Goal: Transaction & Acquisition: Book appointment/travel/reservation

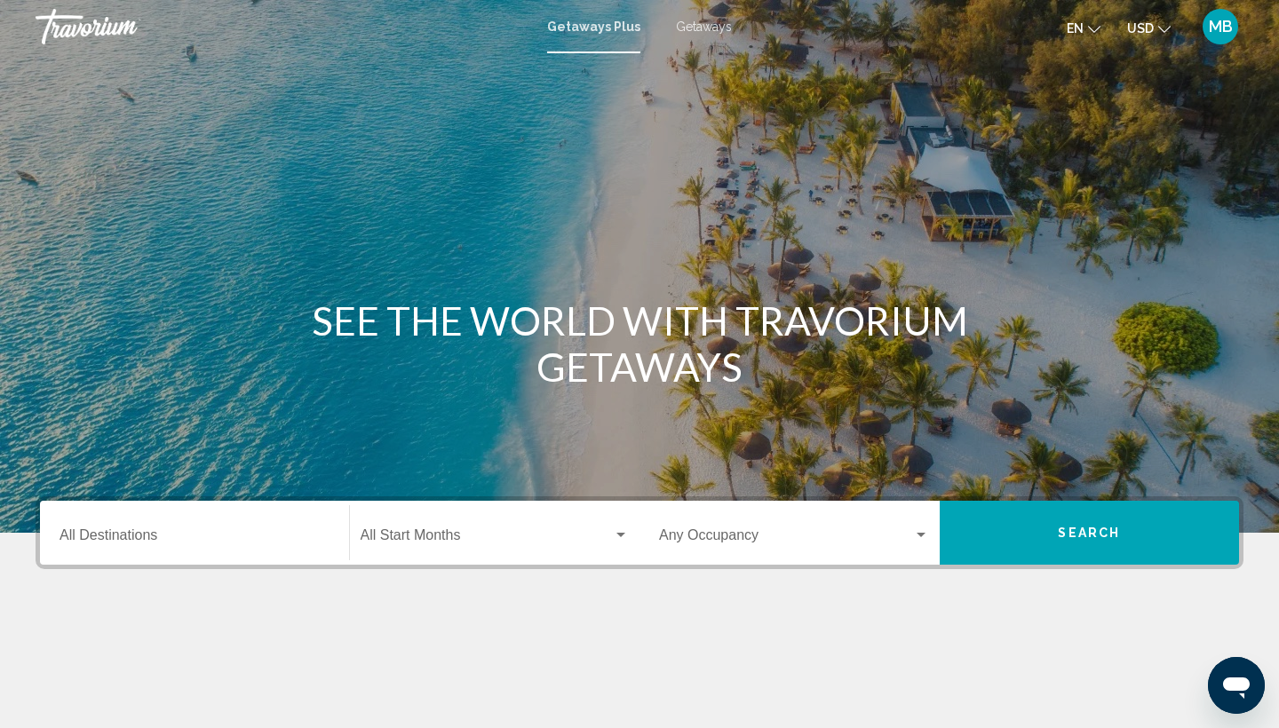
click at [1225, 28] on span "MB" at bounding box center [1221, 27] width 24 height 18
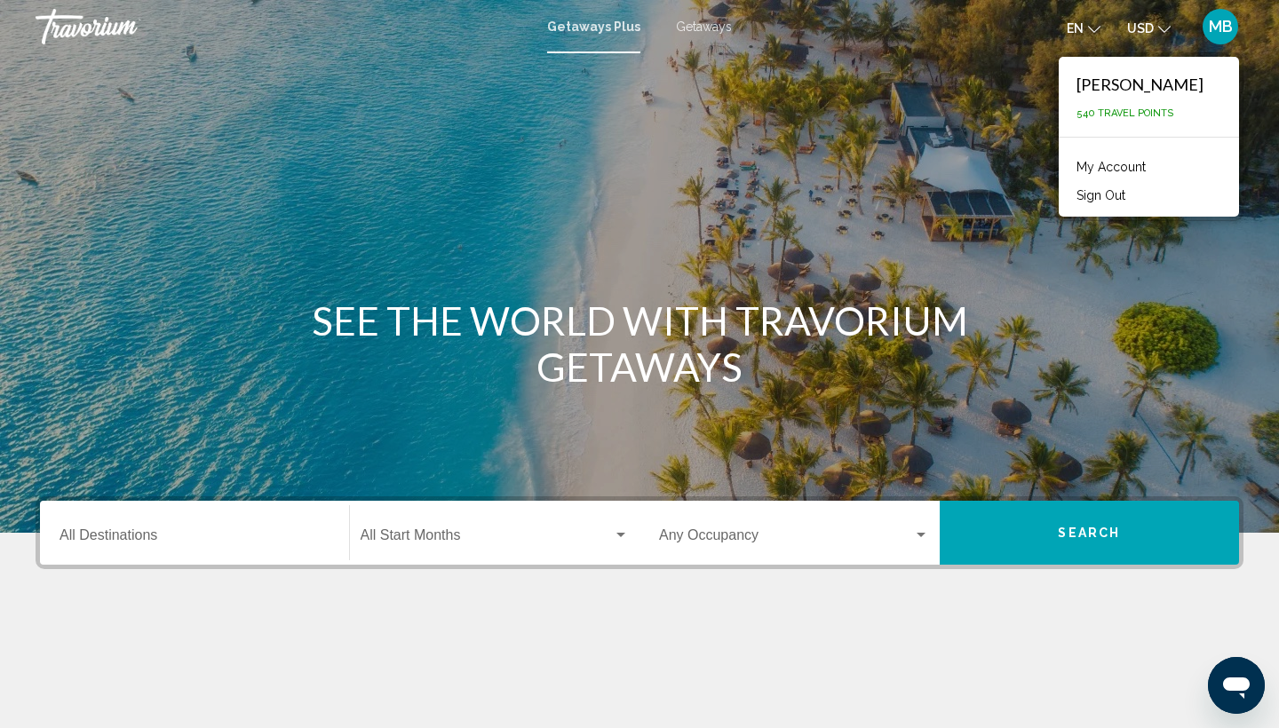
click at [1225, 28] on span "MB" at bounding box center [1221, 27] width 24 height 18
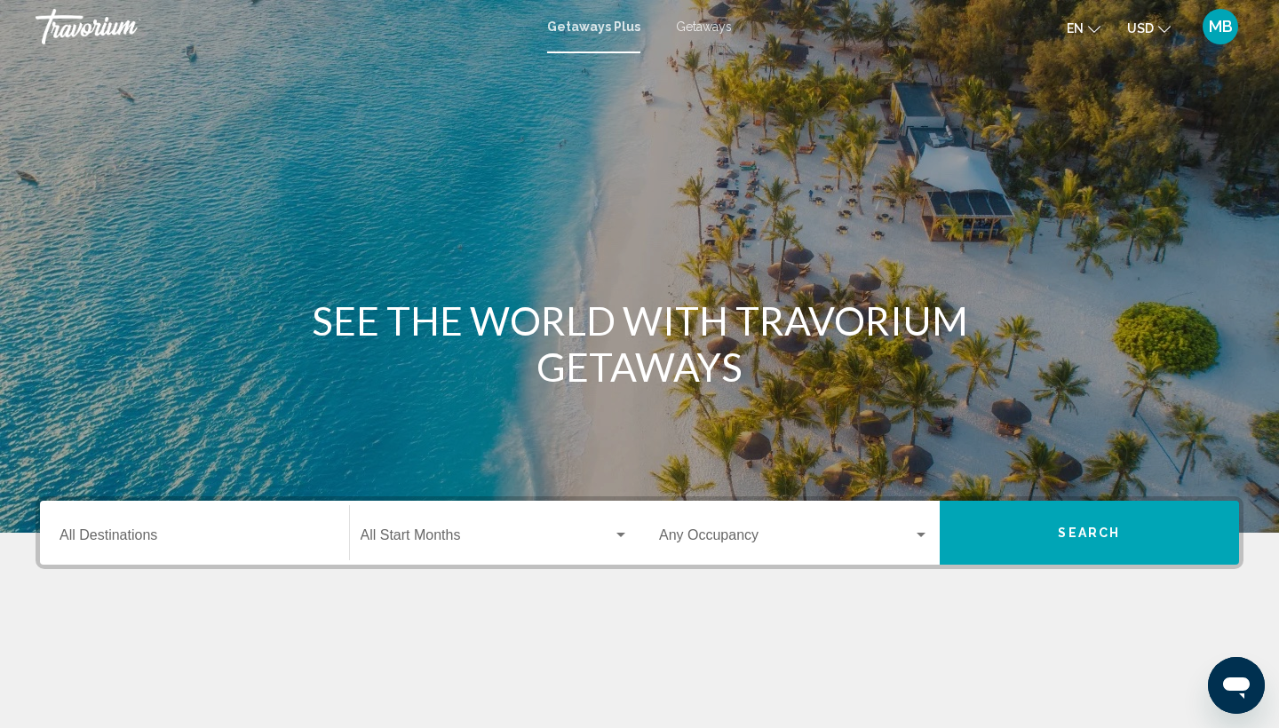
click at [127, 535] on input "Destination All Destinations" at bounding box center [194, 539] width 270 height 16
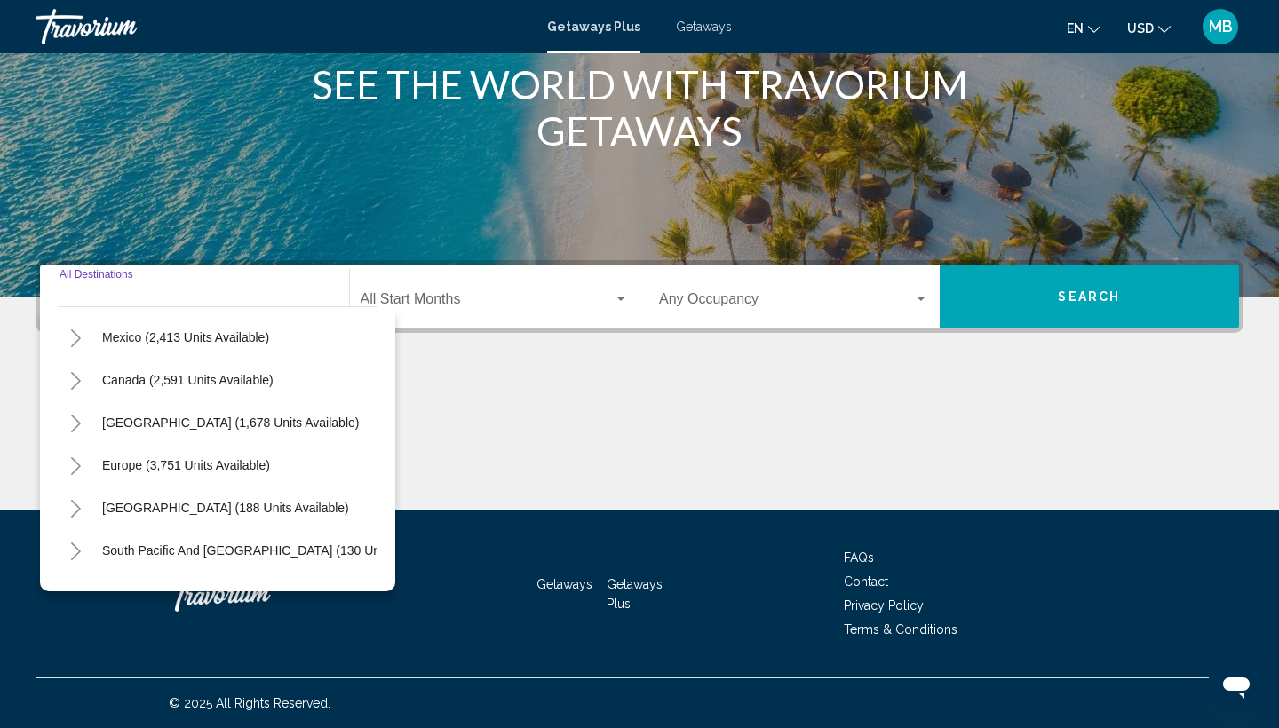
scroll to position [90, 0]
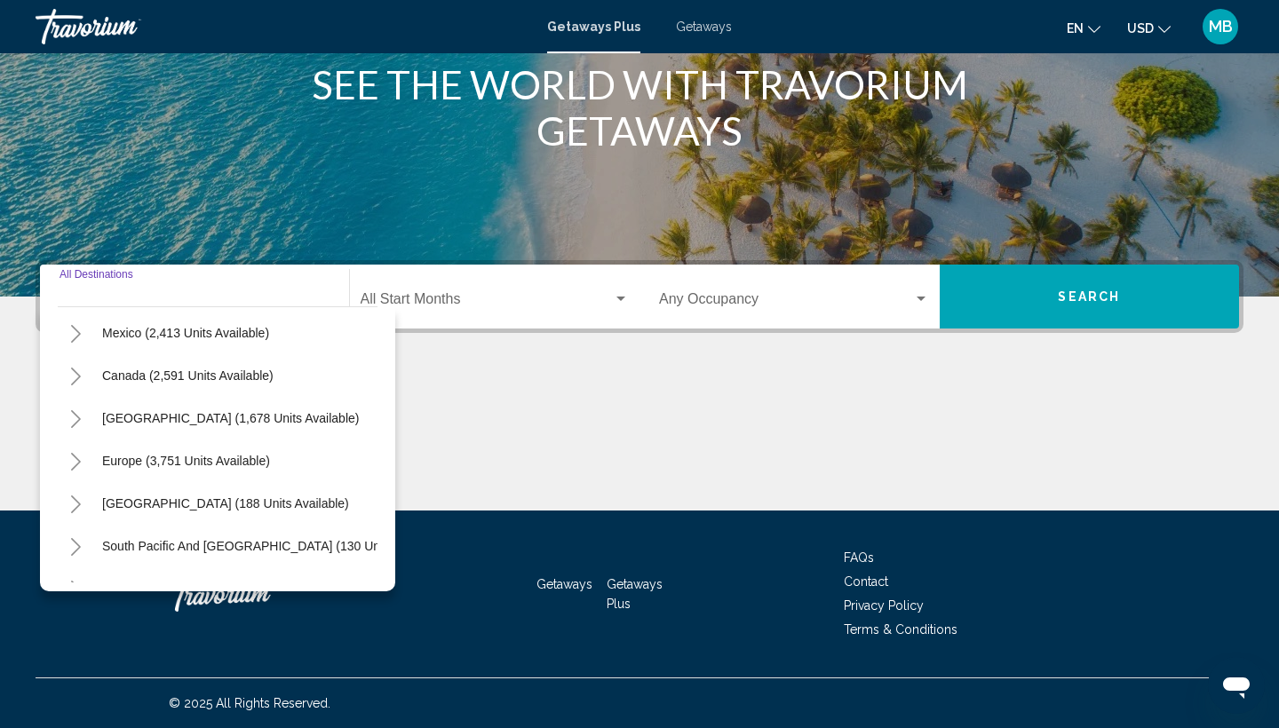
click at [75, 461] on icon "Toggle Europe (3,751 units available)" at bounding box center [75, 462] width 13 height 18
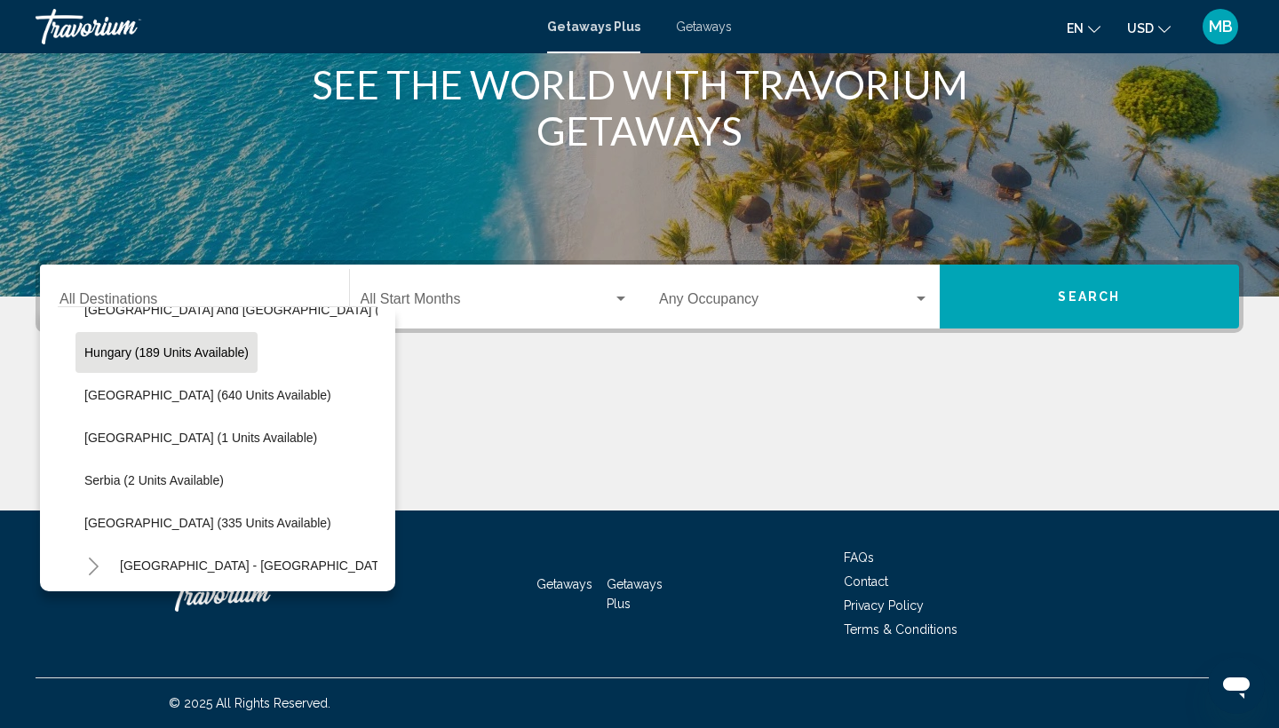
scroll to position [594, 0]
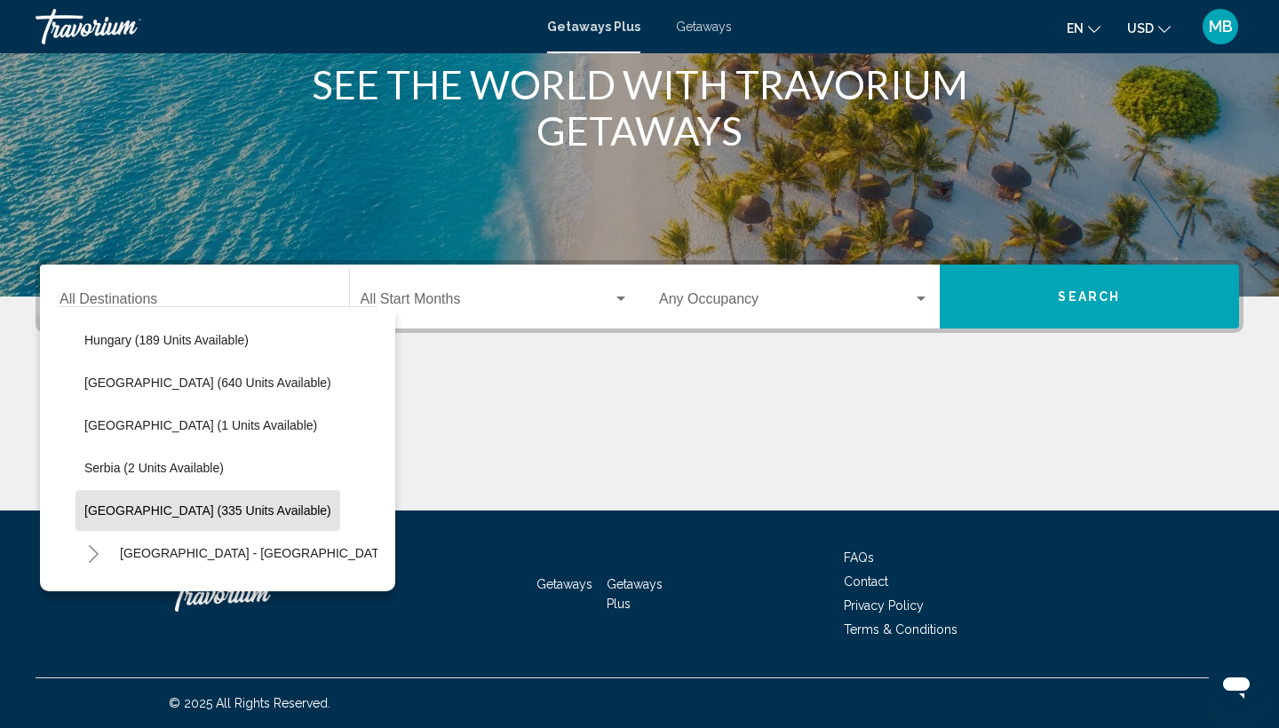
click at [105, 511] on span "[GEOGRAPHIC_DATA] (335 units available)" at bounding box center [207, 511] width 247 height 14
type input "**********"
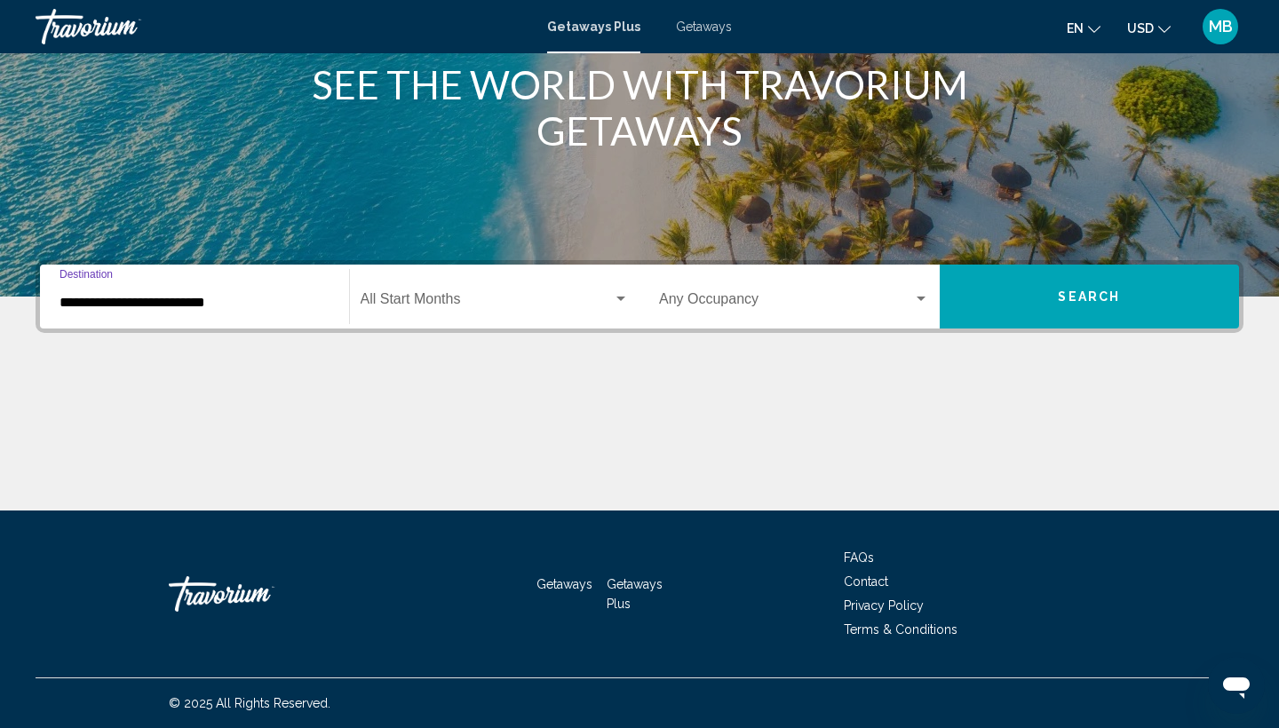
click at [1029, 289] on button "Search" at bounding box center [1090, 297] width 300 height 64
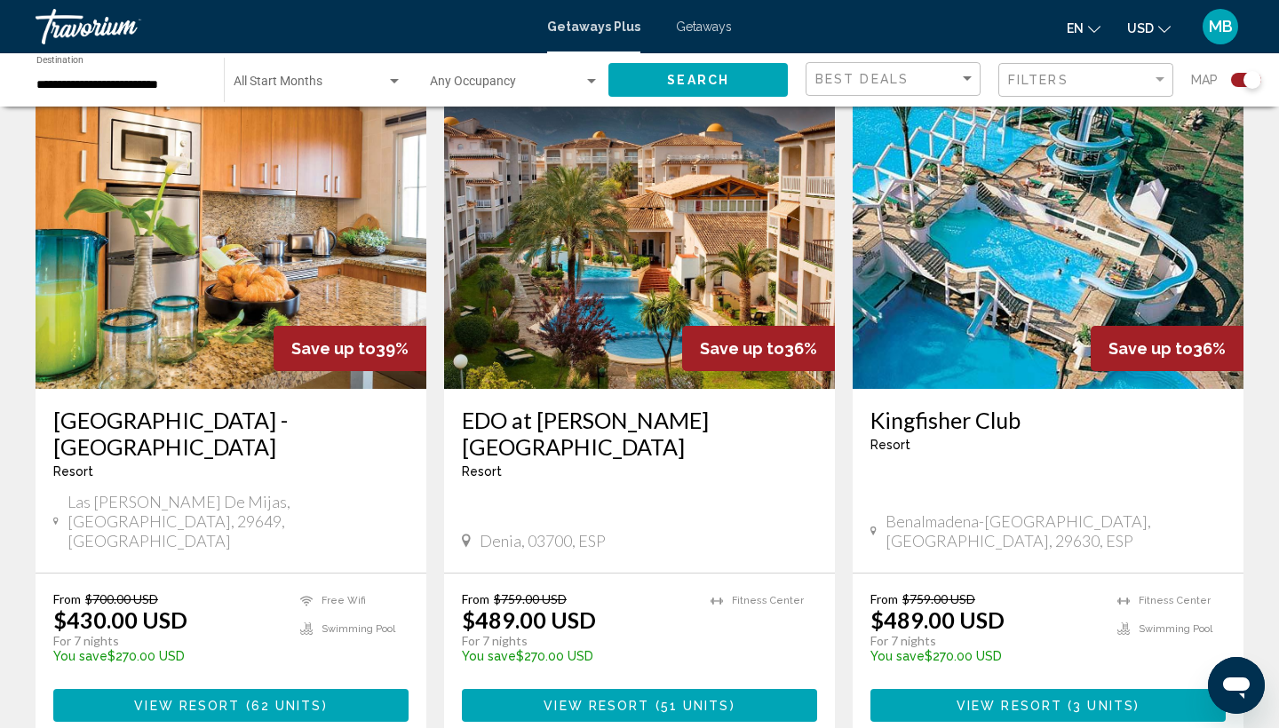
click at [692, 464] on div "Resort - This is an adults only resort" at bounding box center [639, 471] width 355 height 14
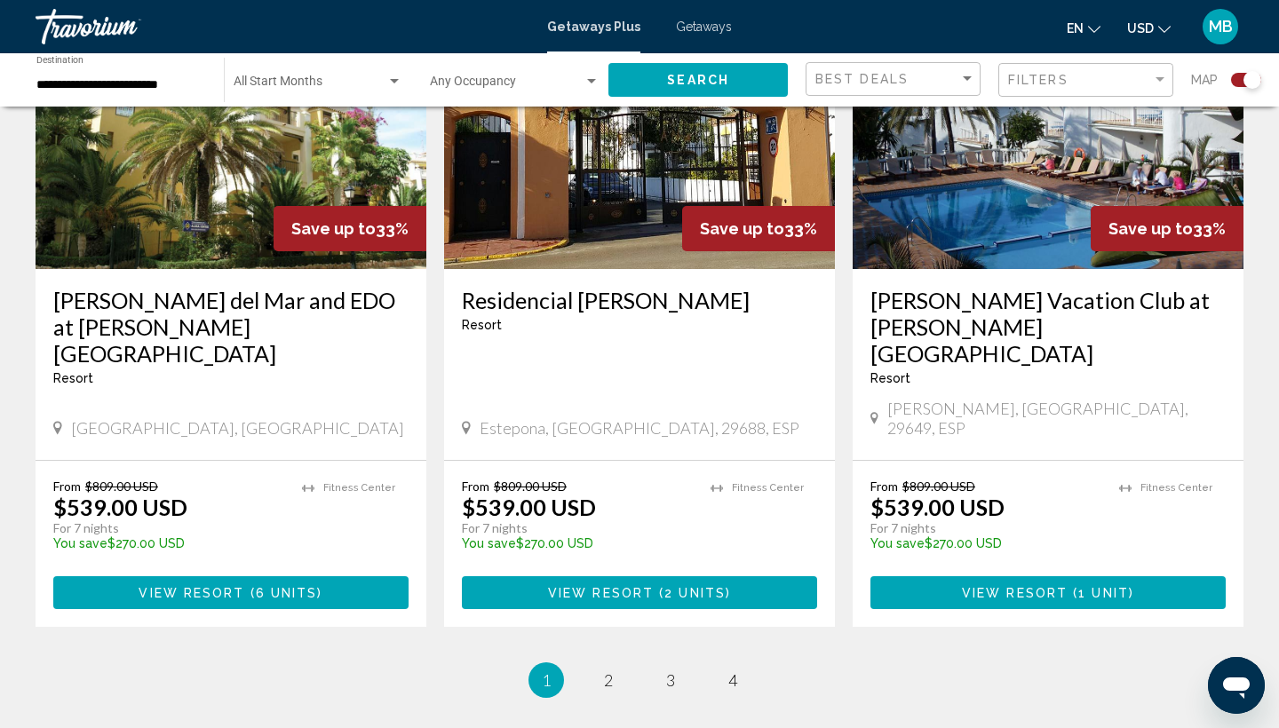
scroll to position [2742, 0]
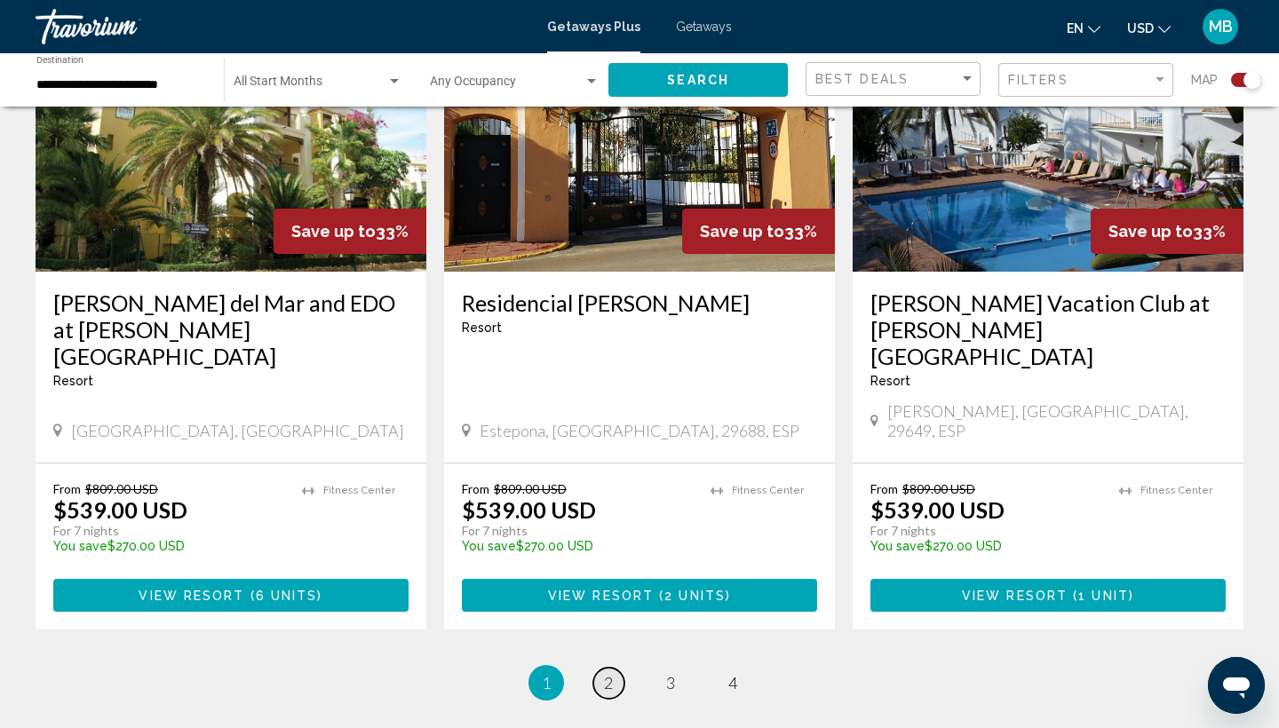
click at [610, 673] on span "2" at bounding box center [608, 683] width 9 height 20
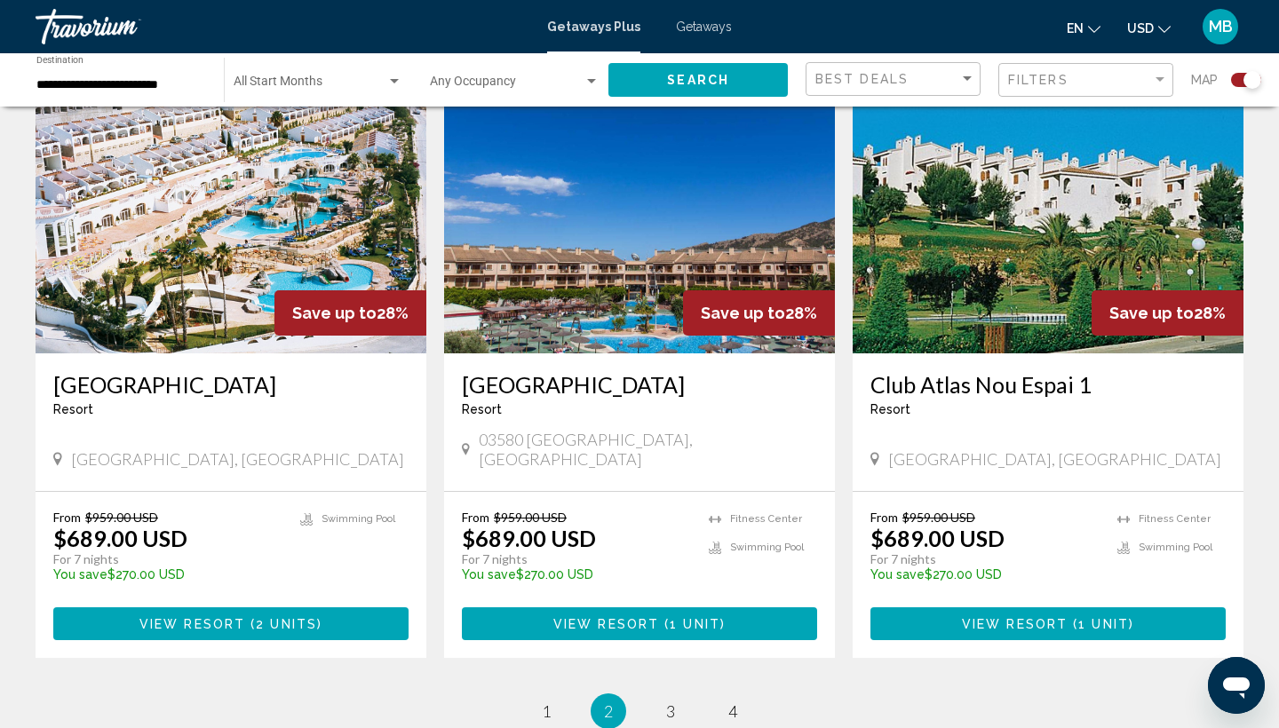
scroll to position [2640, 0]
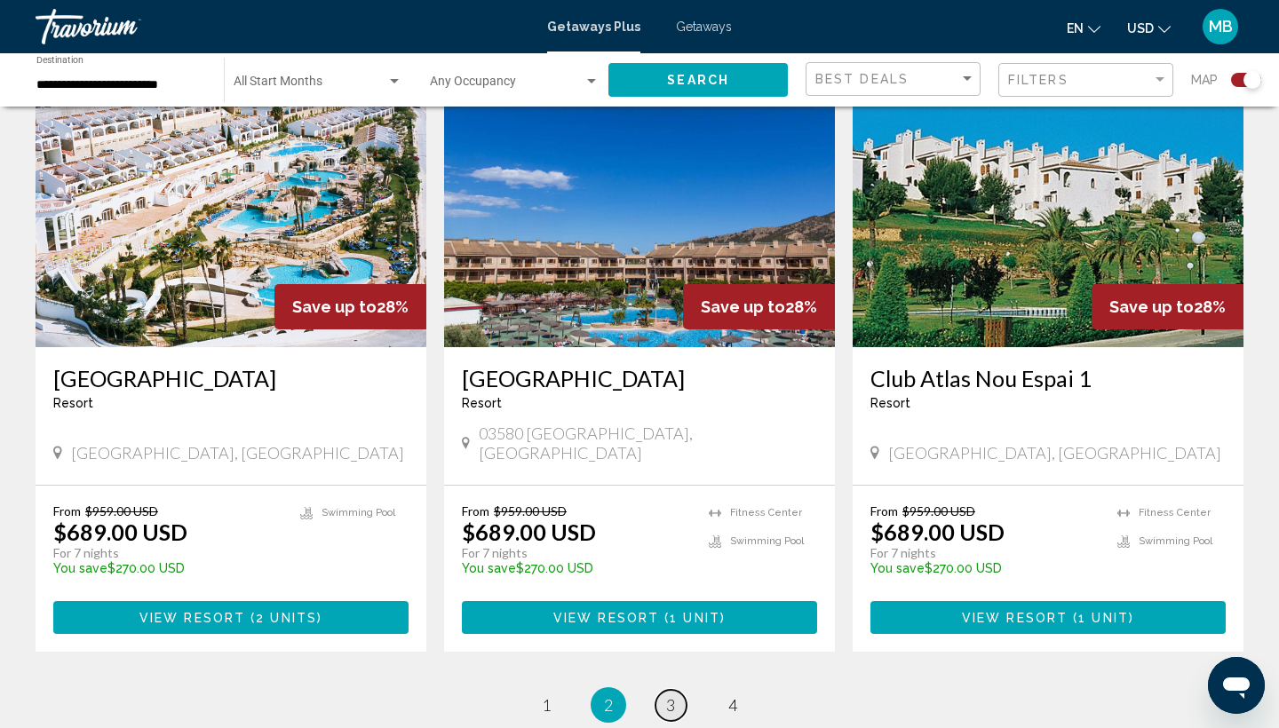
click at [678, 690] on link "page 3" at bounding box center [670, 705] width 31 height 31
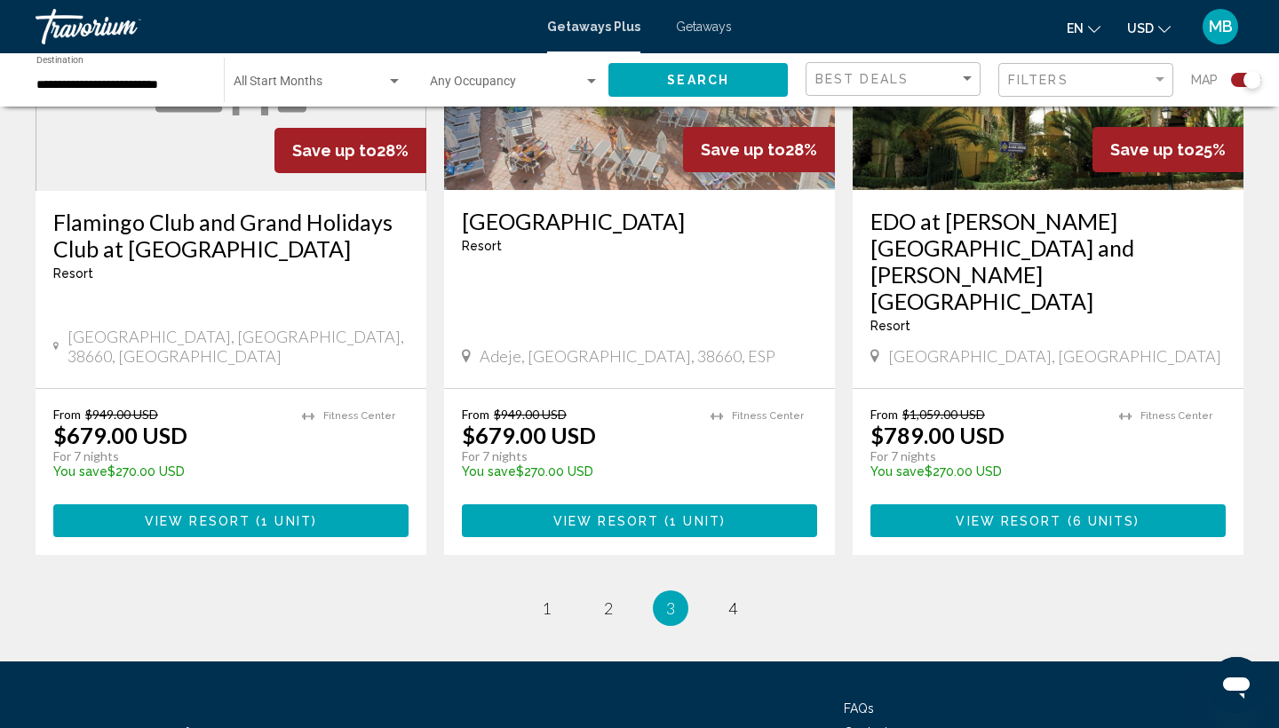
scroll to position [2762, 0]
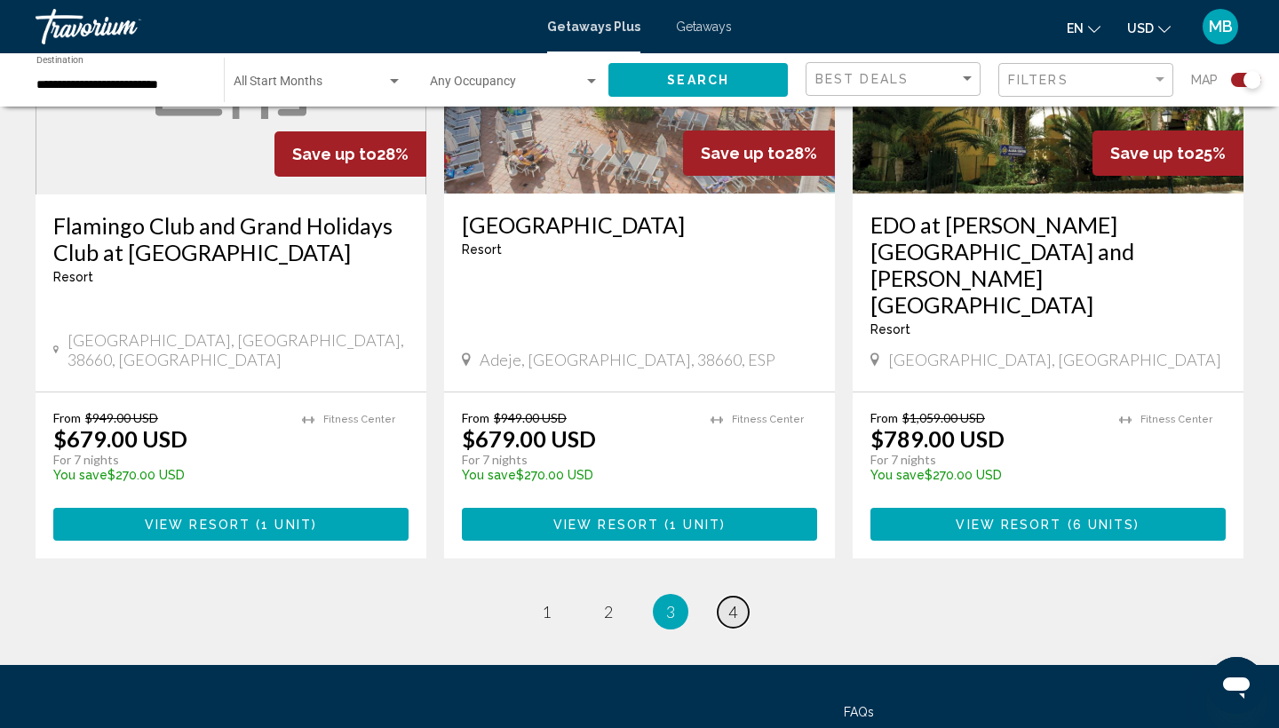
click at [734, 602] on span "4" at bounding box center [732, 612] width 9 height 20
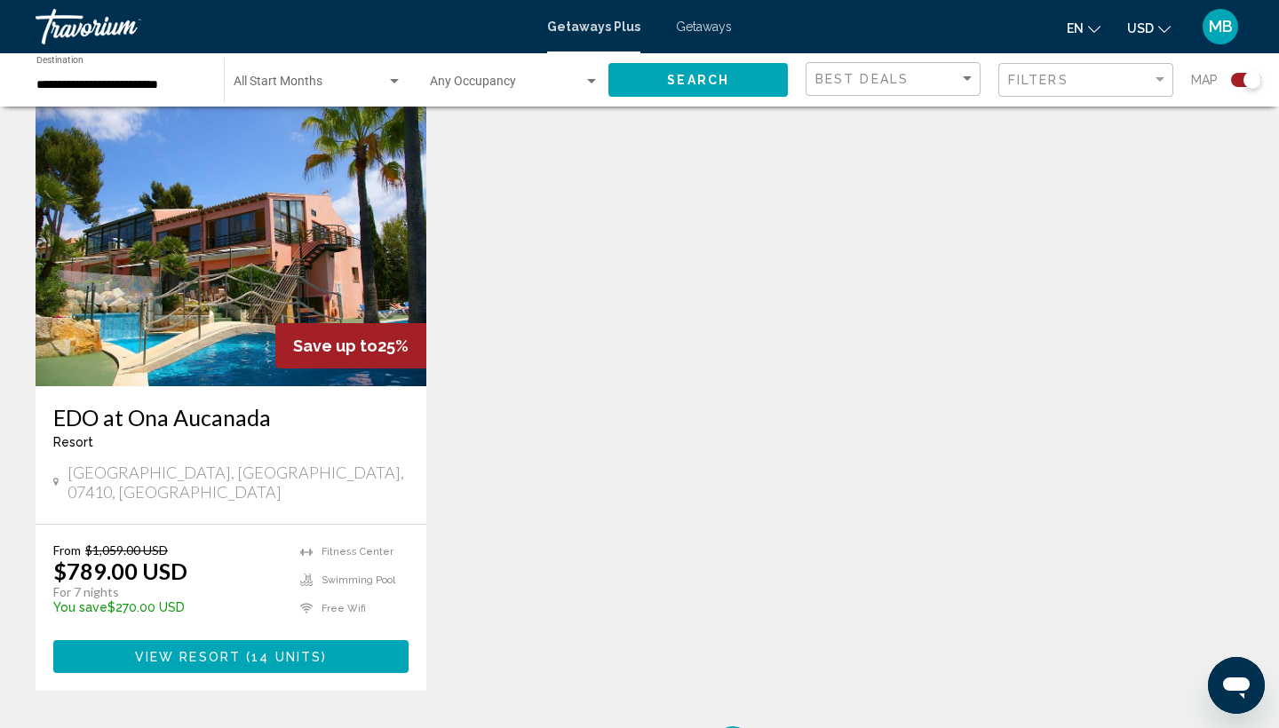
scroll to position [637, 0]
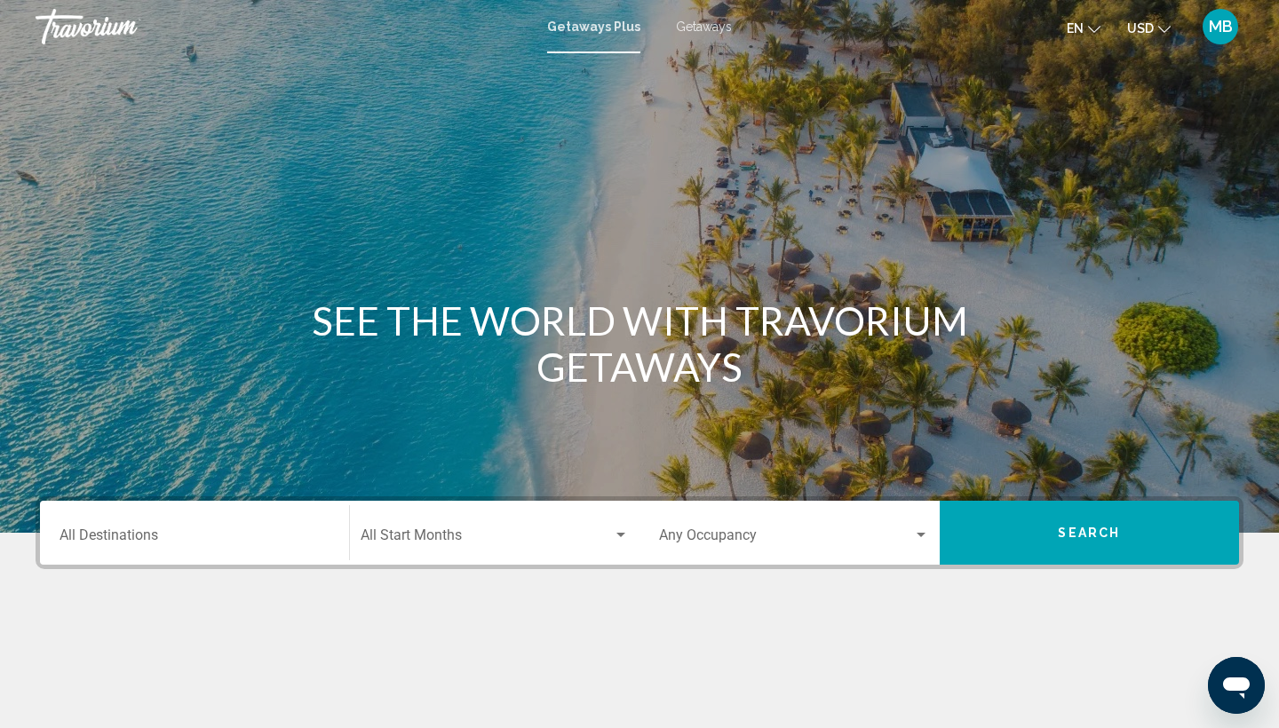
click at [155, 537] on input "Destination All Destinations" at bounding box center [194, 539] width 270 height 16
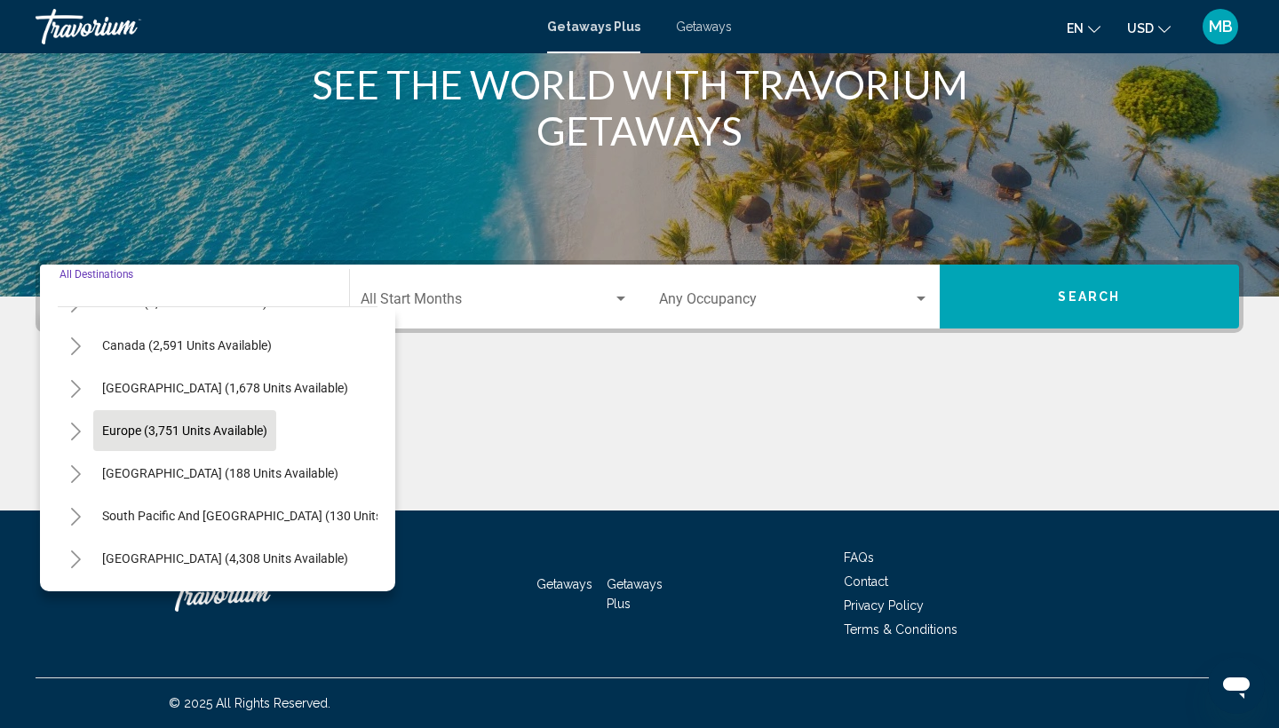
scroll to position [121, 0]
click at [76, 427] on icon "Toggle Europe (3,751 units available)" at bounding box center [76, 431] width 10 height 18
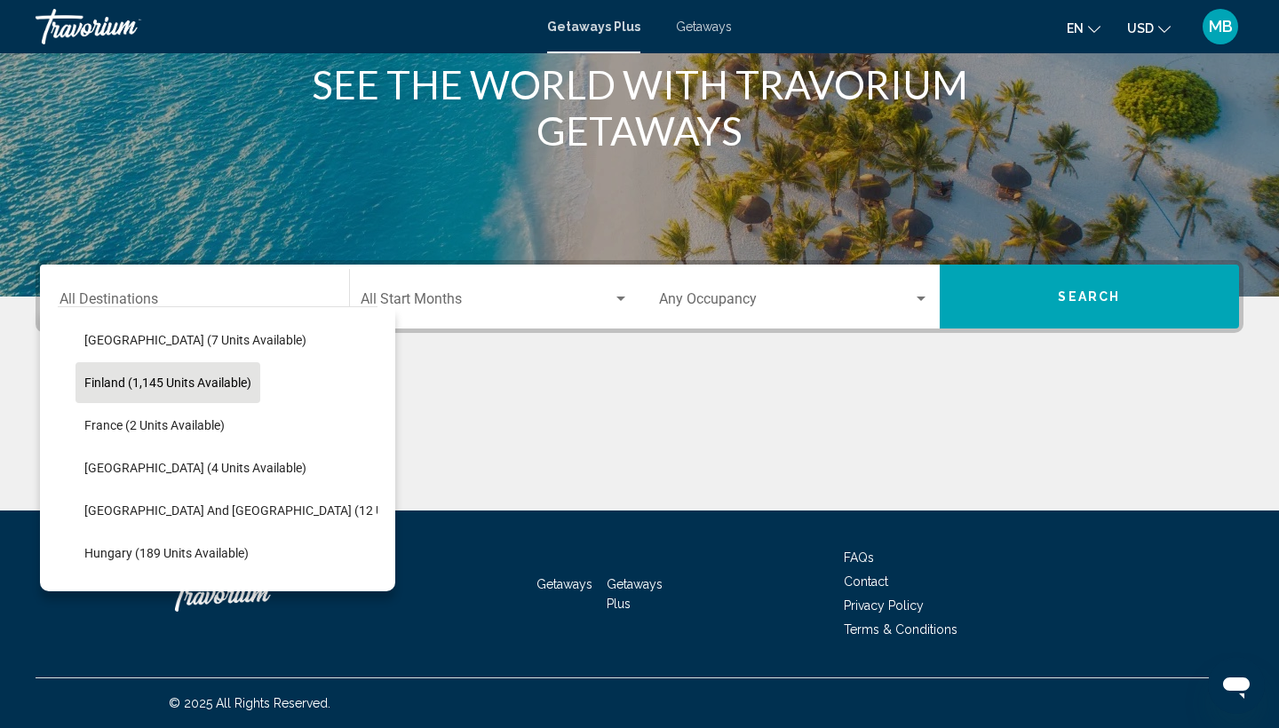
scroll to position [383, 0]
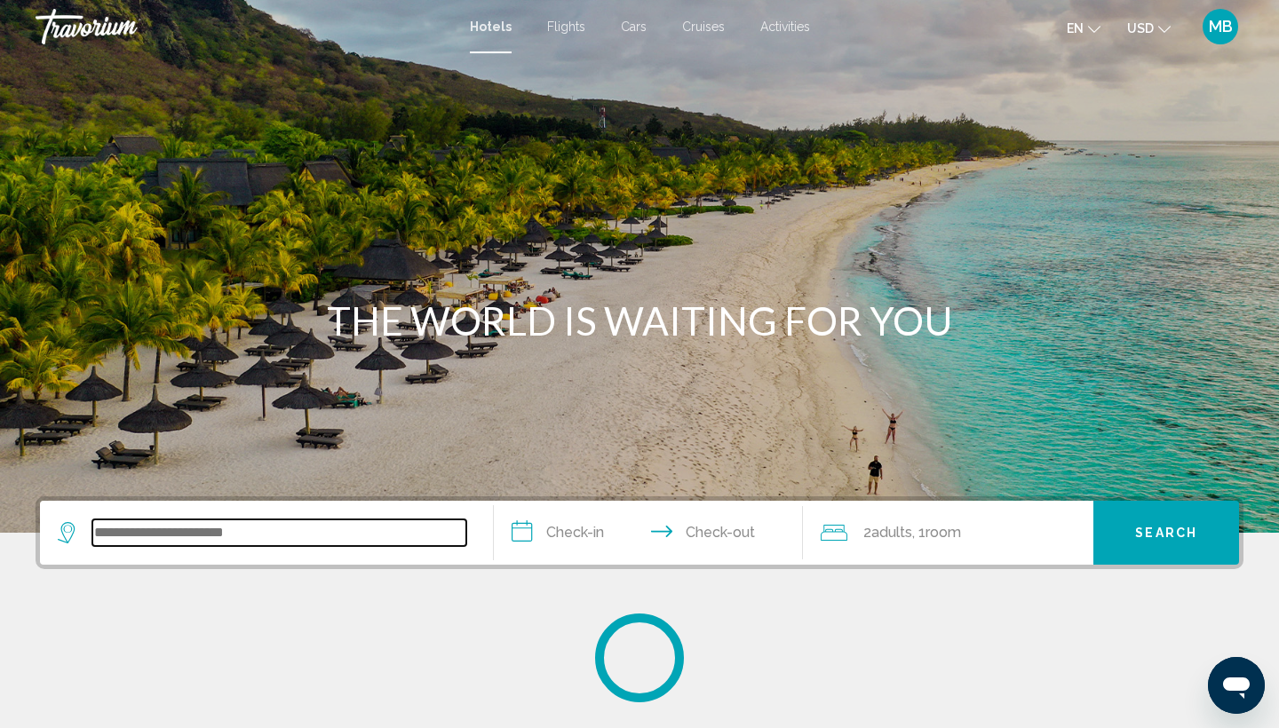
click at [289, 525] on input "Search widget" at bounding box center [279, 532] width 374 height 27
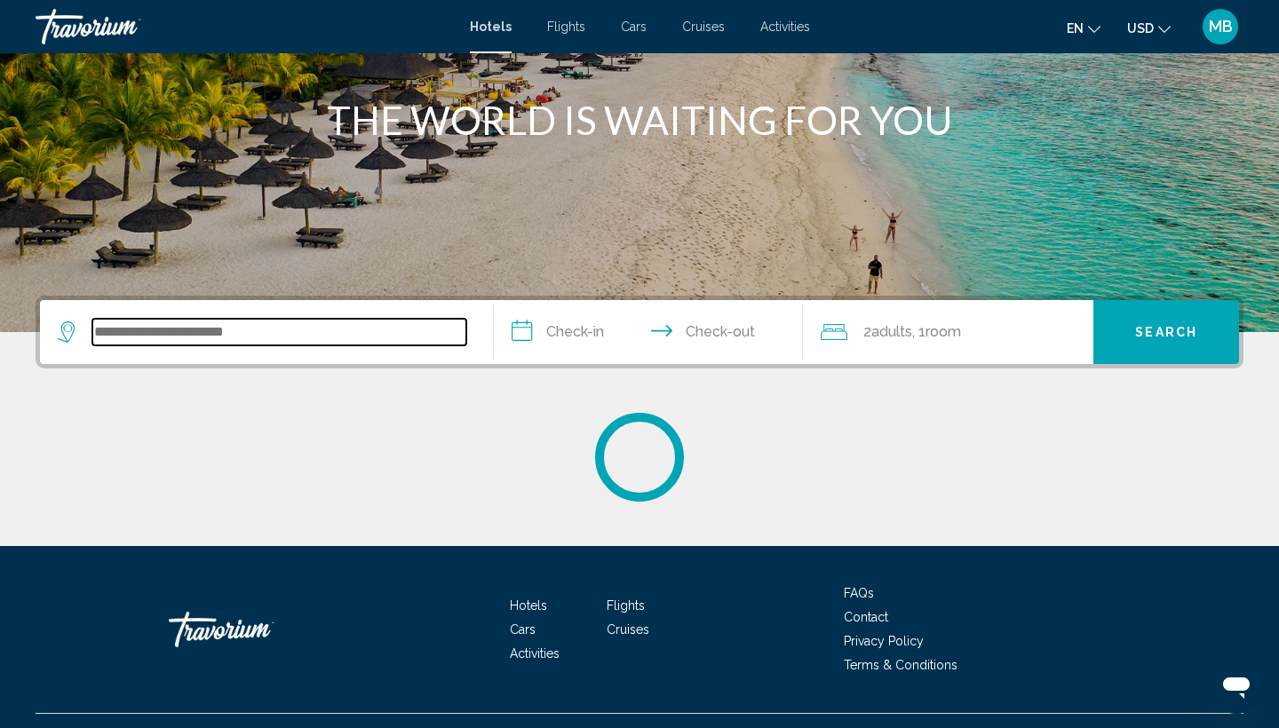
scroll to position [236, 0]
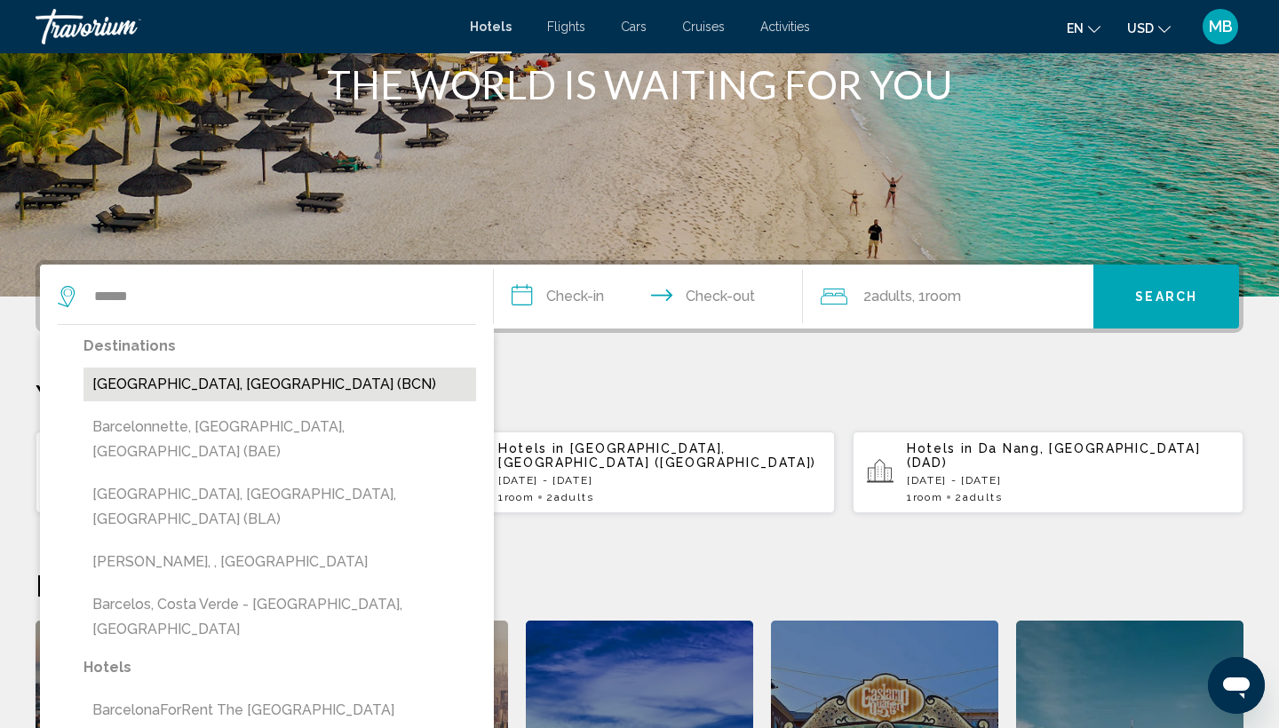
click at [222, 377] on button "Barcelona, Spain (BCN)" at bounding box center [279, 385] width 393 height 34
type input "**********"
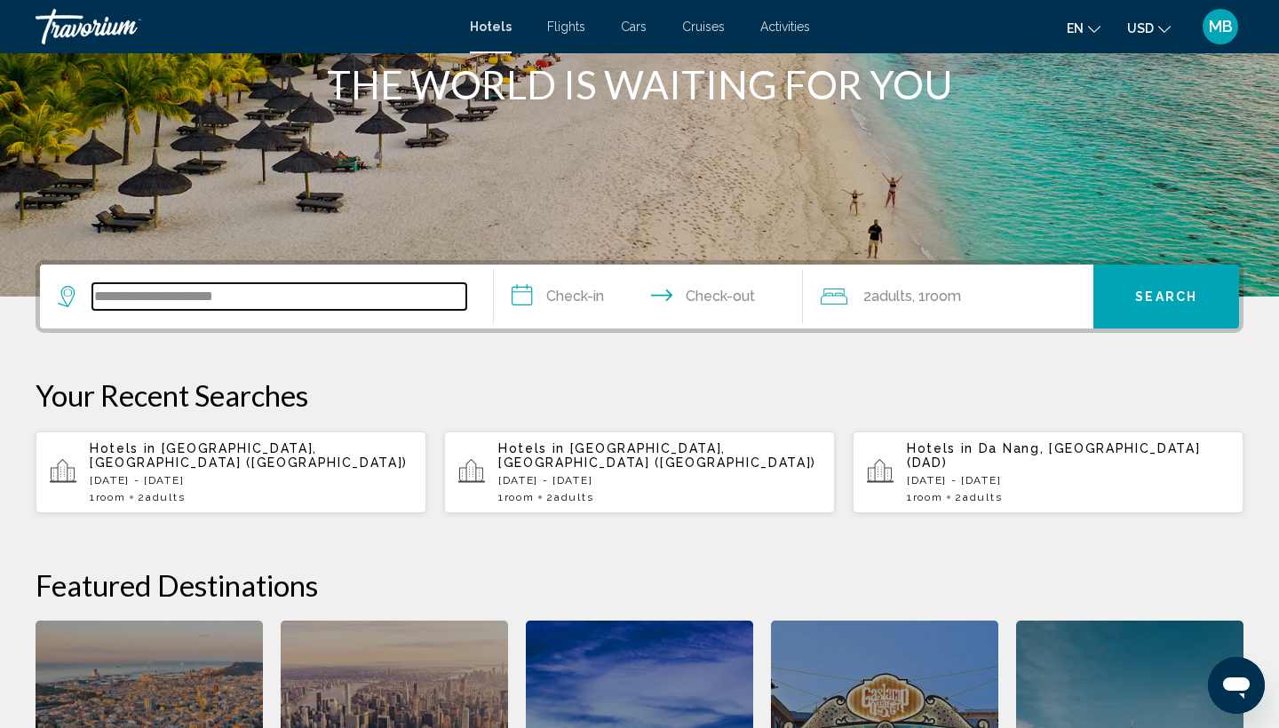
scroll to position [439, 0]
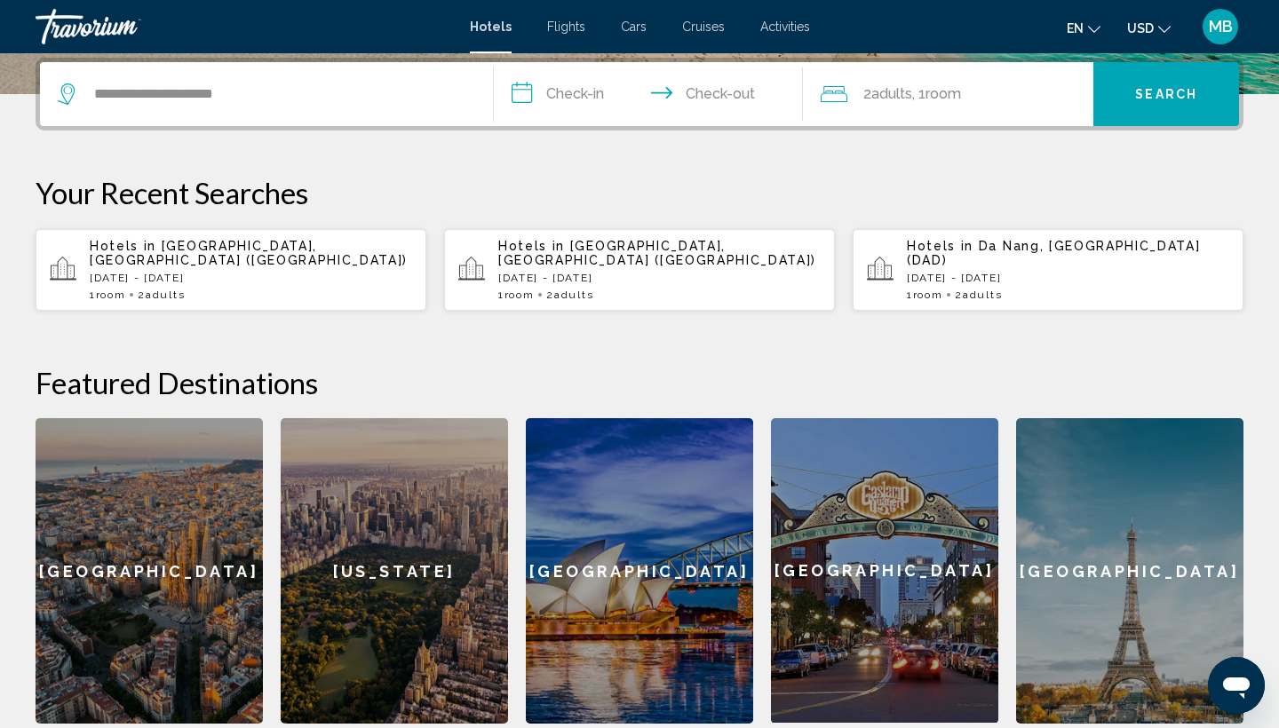
click at [571, 94] on input "**********" at bounding box center [652, 96] width 316 height 69
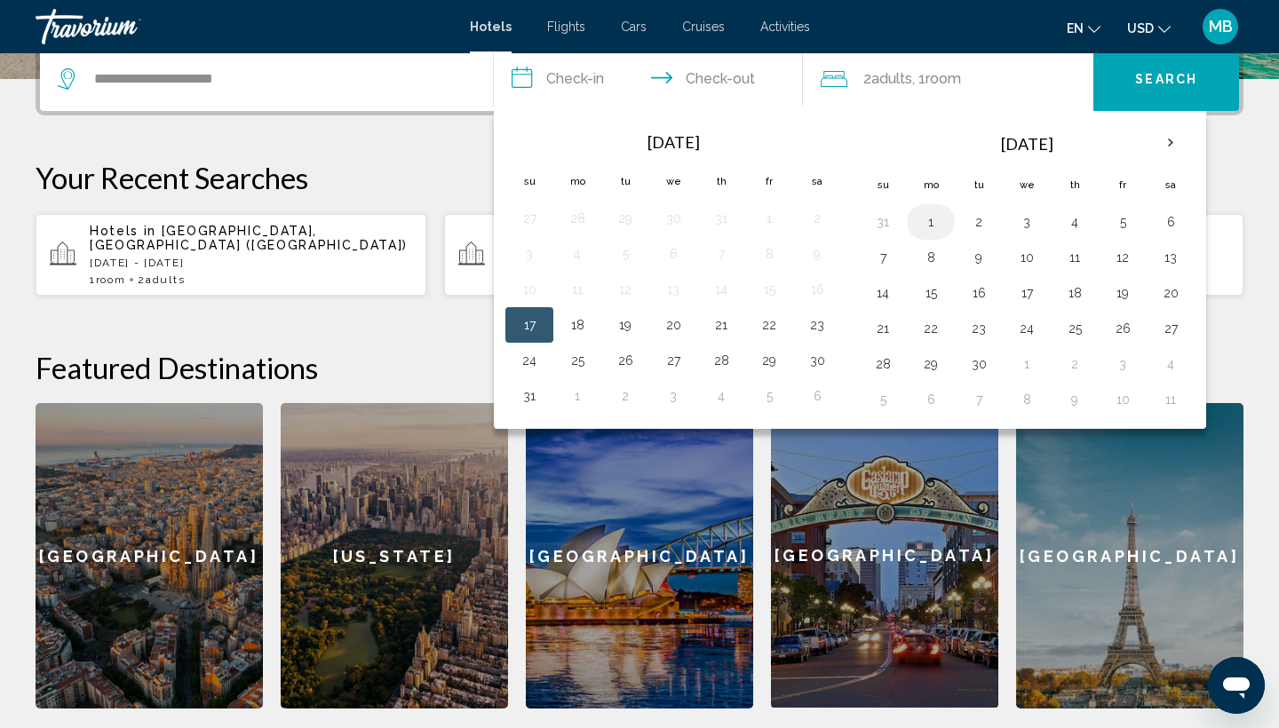
scroll to position [460, 0]
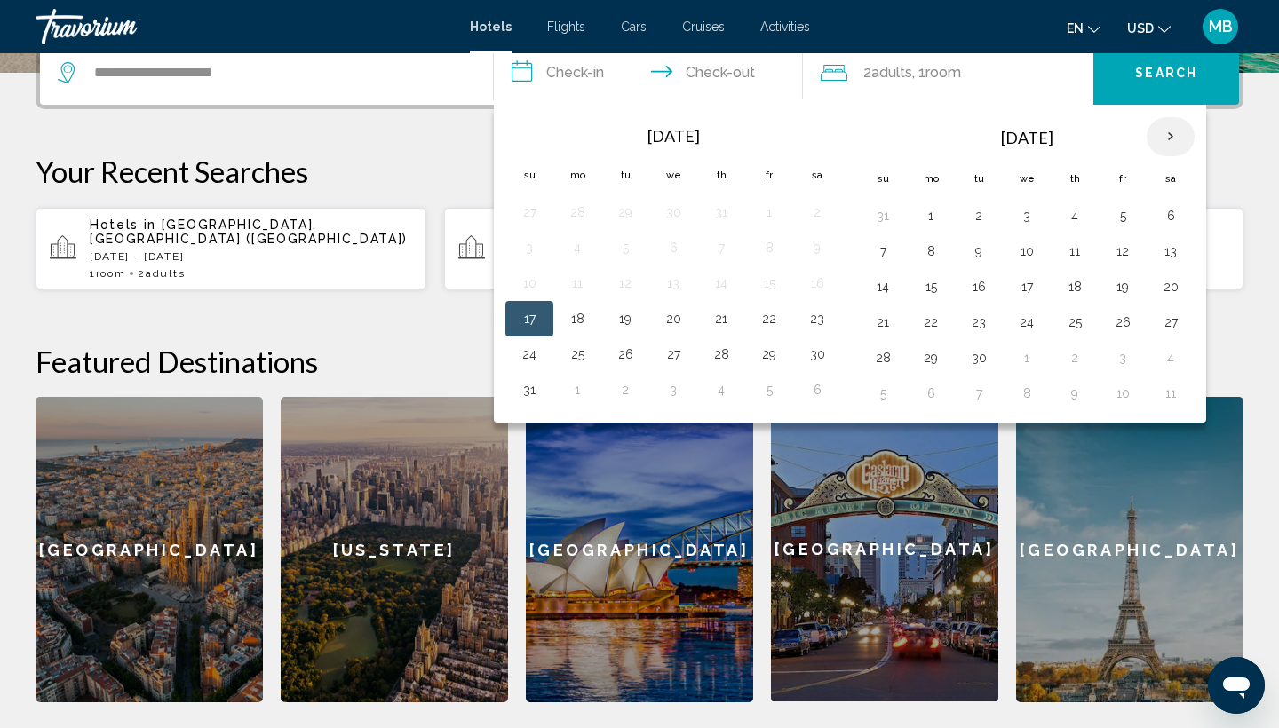
click at [1177, 141] on th "Next month" at bounding box center [1170, 136] width 48 height 39
click at [1177, 140] on th "Next month" at bounding box center [1170, 136] width 48 height 39
click at [1178, 291] on button "20" at bounding box center [1170, 286] width 28 height 25
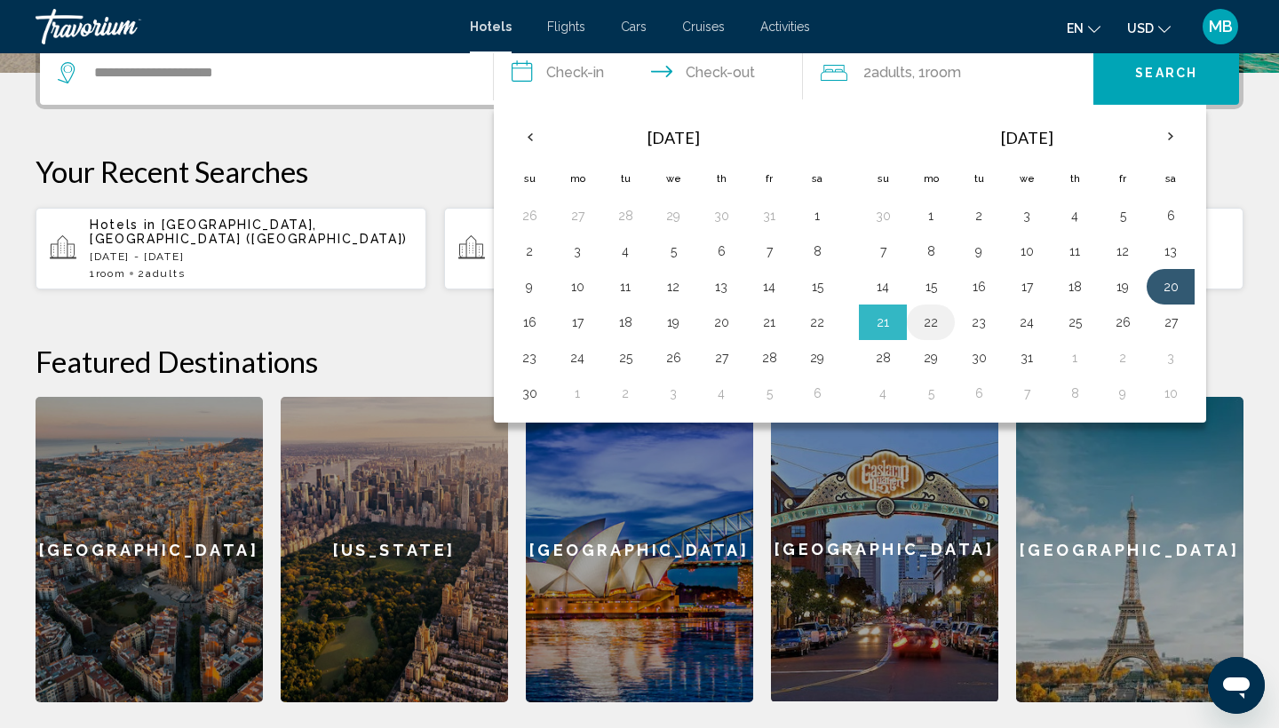
click at [932, 330] on button "22" at bounding box center [930, 322] width 28 height 25
type input "**********"
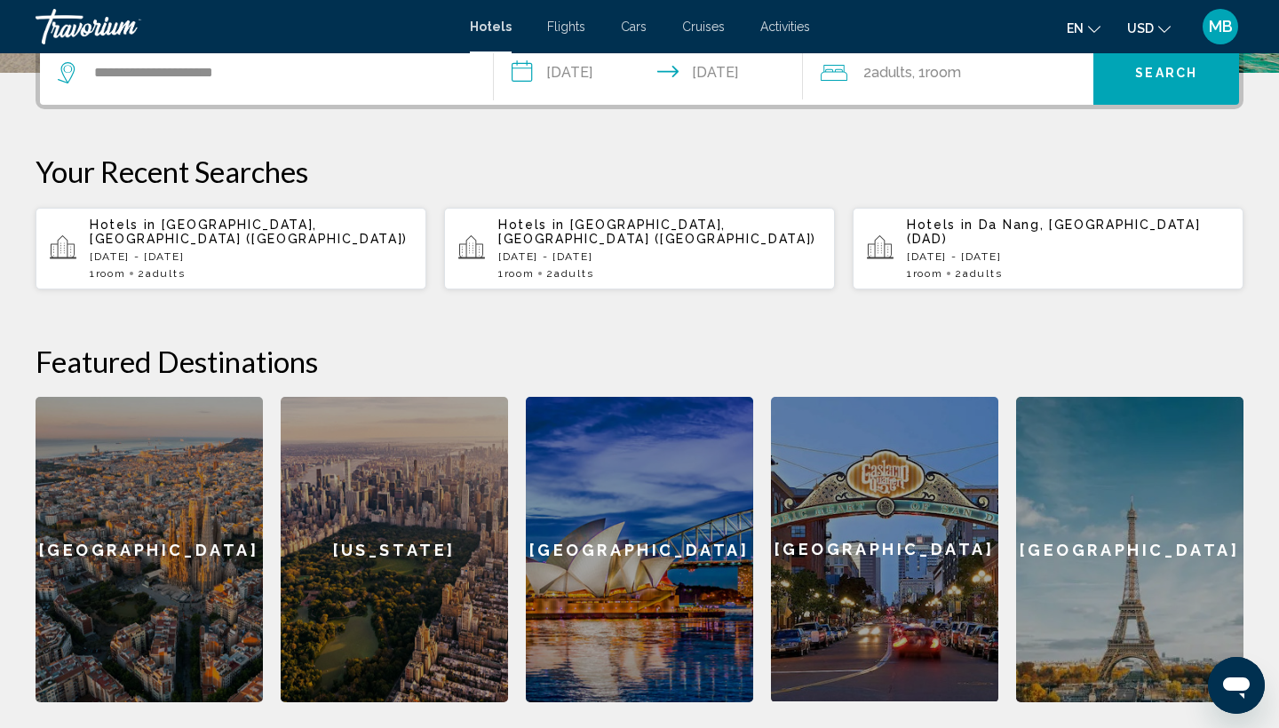
click at [1156, 75] on span "Search" at bounding box center [1166, 74] width 62 height 14
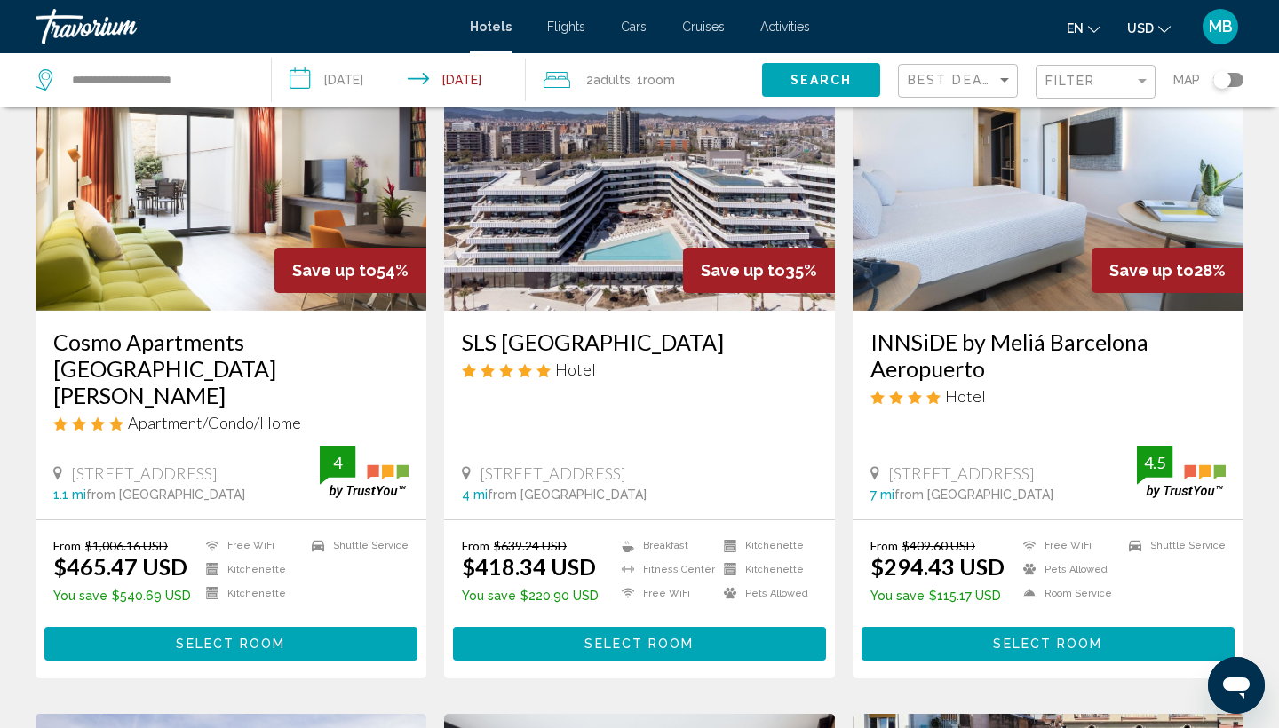
scroll to position [170, 0]
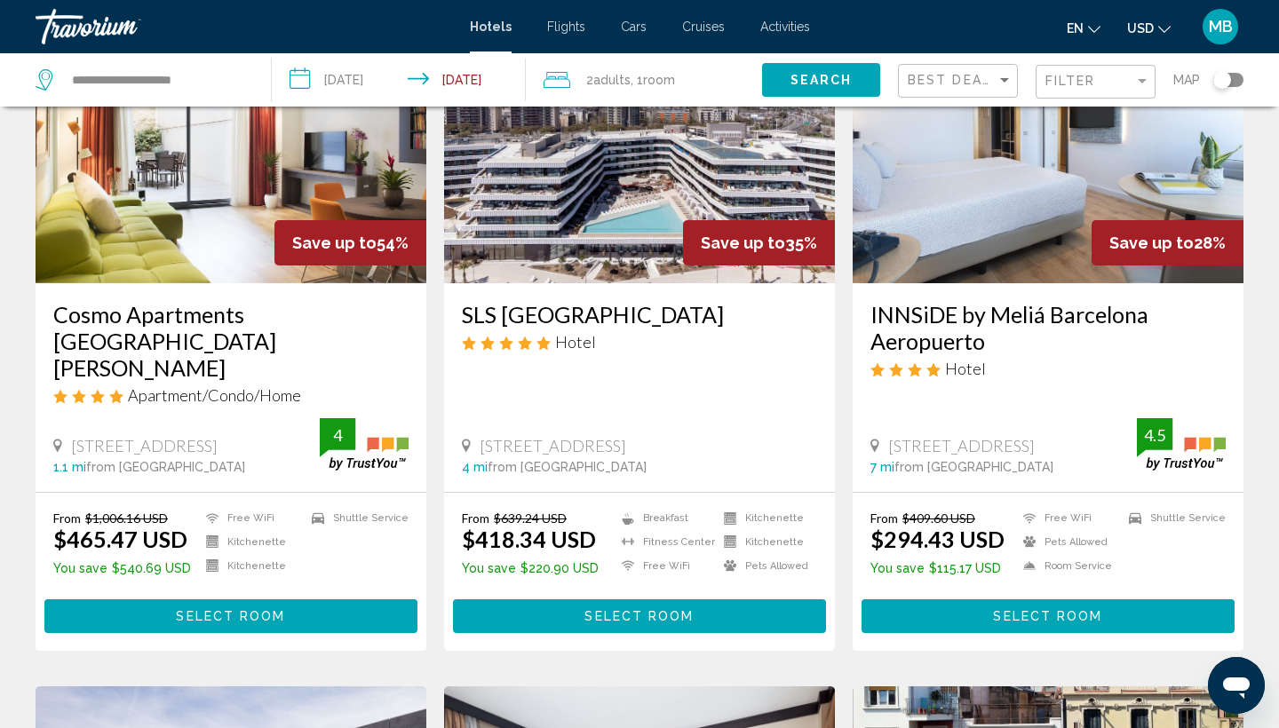
click at [1234, 82] on div "Toggle map" at bounding box center [1228, 80] width 30 height 14
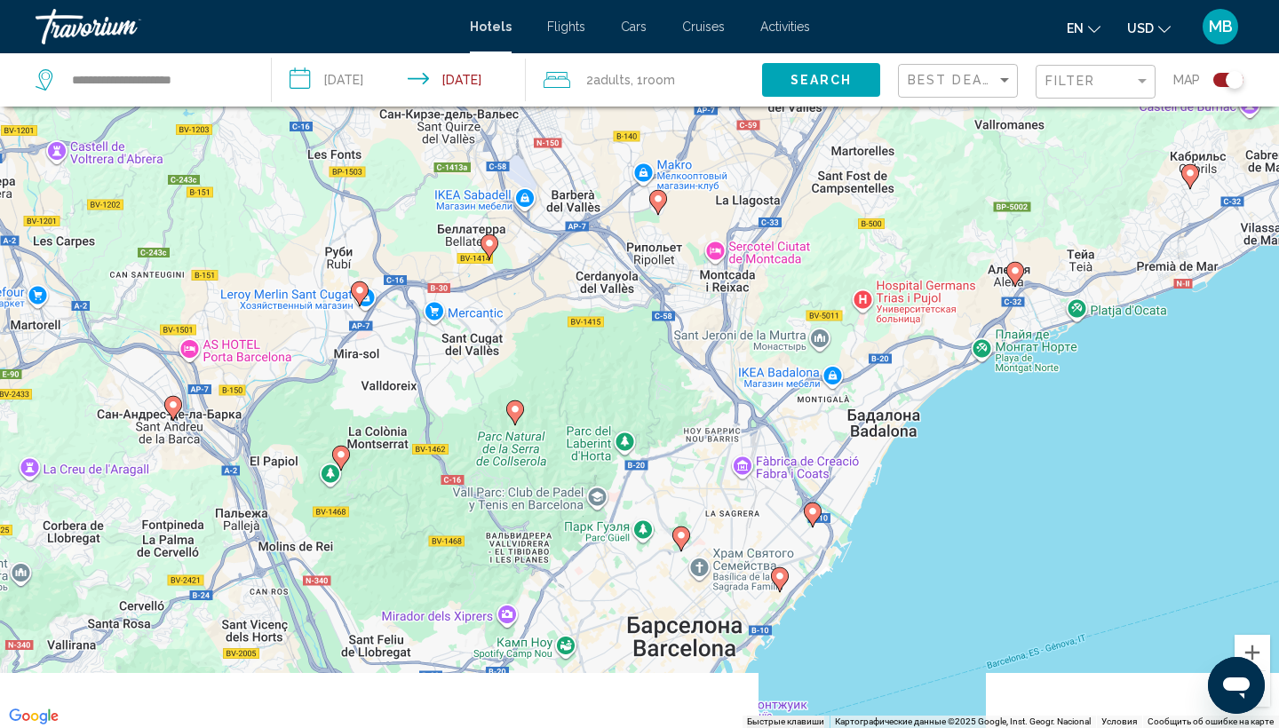
drag, startPoint x: 690, startPoint y: 498, endPoint x: 646, endPoint y: 115, distance: 385.3
click at [646, 115] on div "Чтобы активировать перетаскивание с помощью клавиатуры, нажмите Alt + Ввод. Пос…" at bounding box center [639, 364] width 1279 height 728
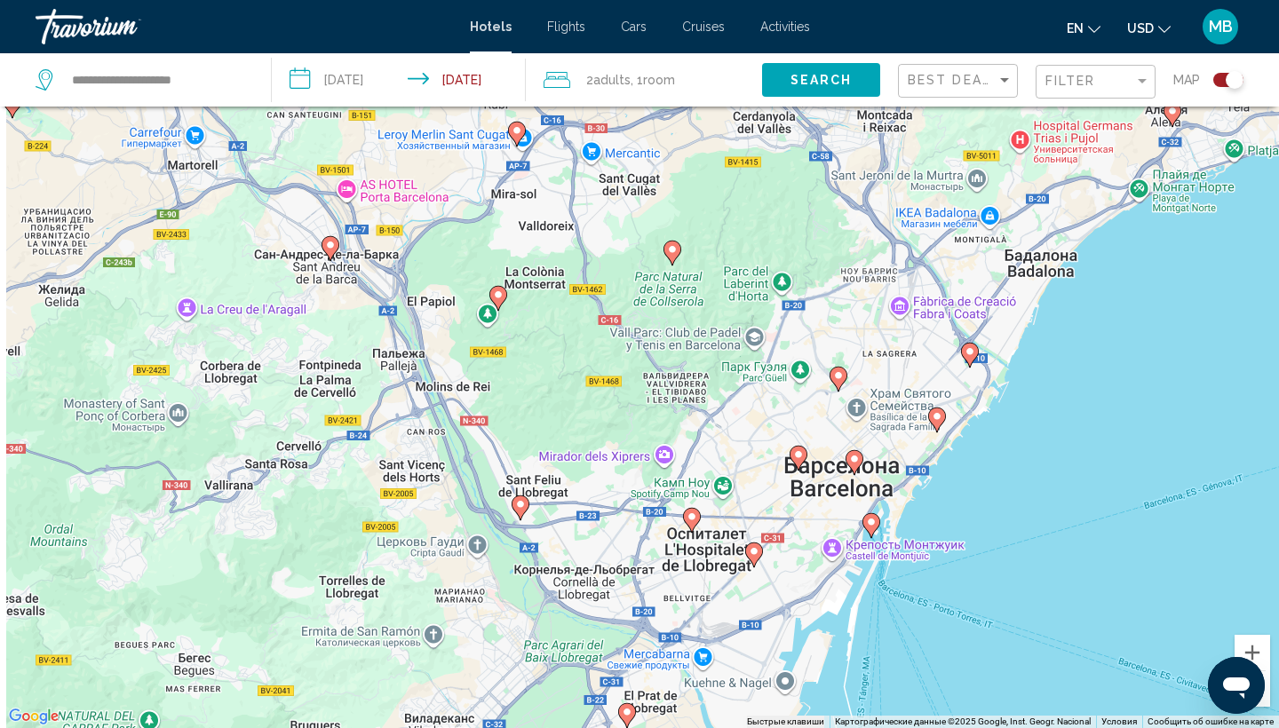
drag, startPoint x: 680, startPoint y: 435, endPoint x: 879, endPoint y: 348, distance: 217.1
click at [882, 353] on div "Чтобы активировать перетаскивание с помощью клавиатуры, нажмите Alt + Ввод. Пос…" at bounding box center [639, 364] width 1279 height 728
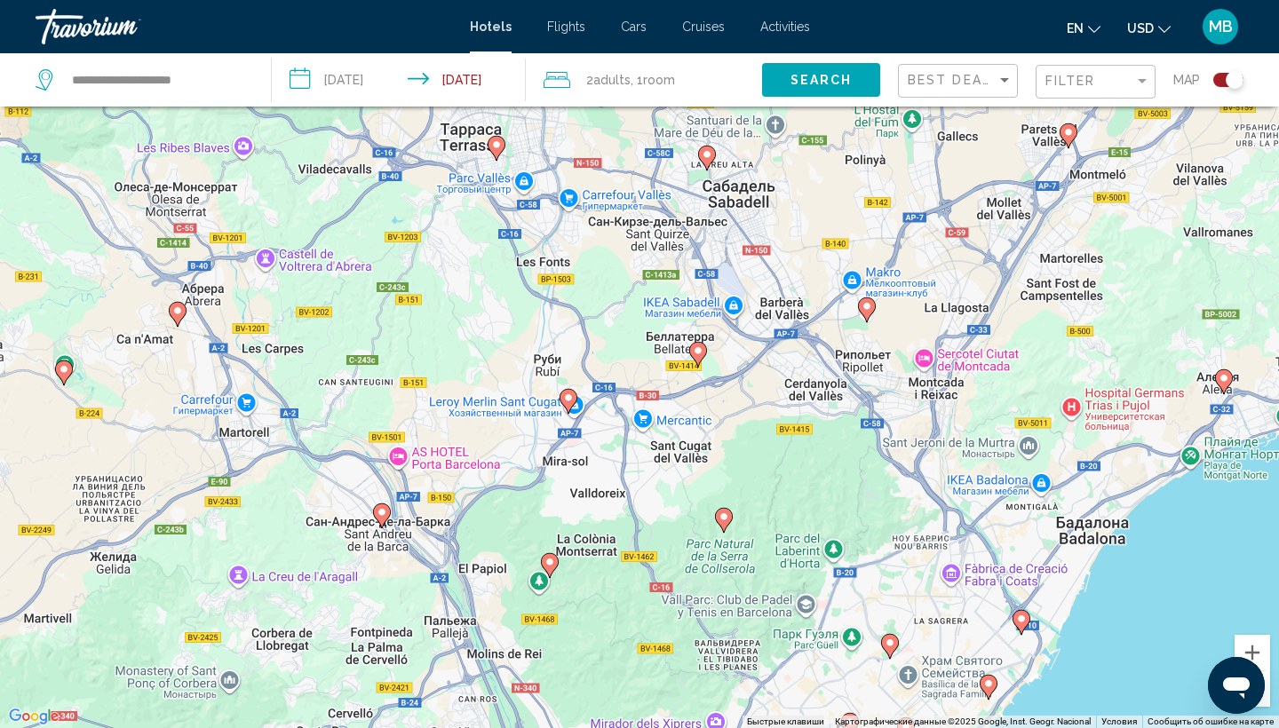
drag, startPoint x: 559, startPoint y: 194, endPoint x: 564, endPoint y: 432, distance: 237.2
click at [564, 432] on div "Чтобы активировать перетаскивание с помощью клавиатуры, нажмите Alt + Ввод. Пос…" at bounding box center [639, 364] width 1279 height 728
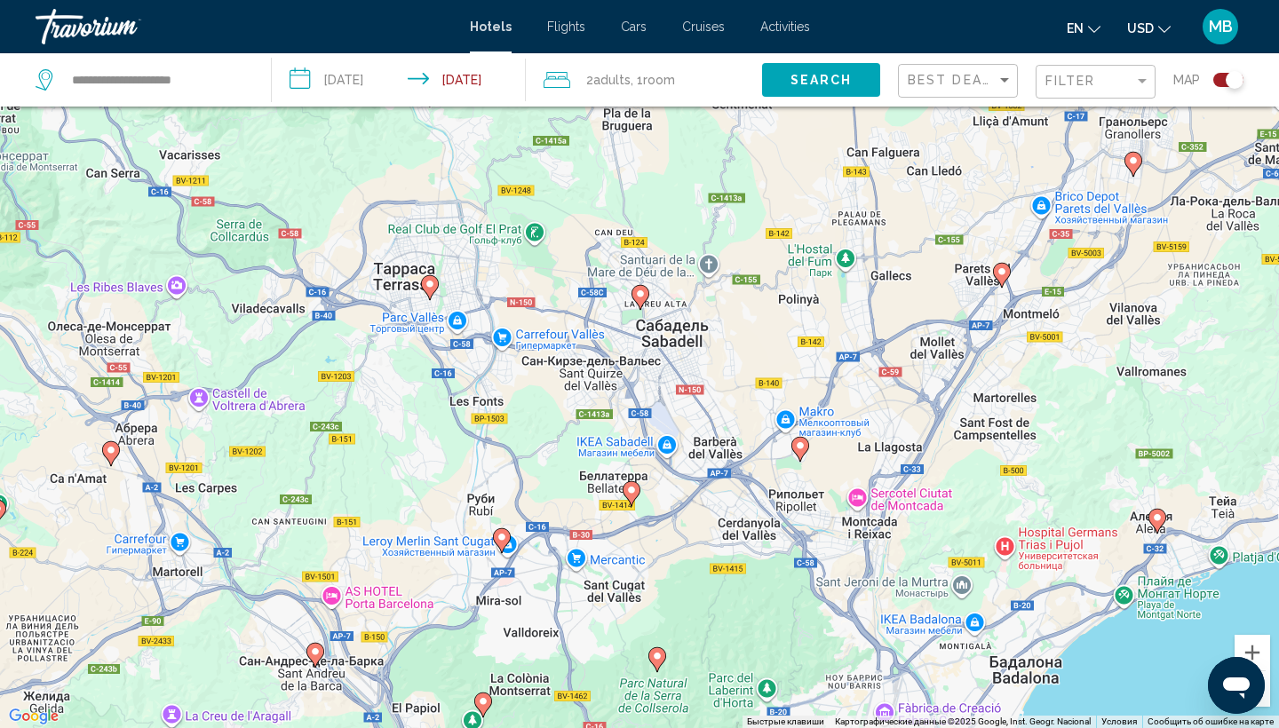
drag, startPoint x: 662, startPoint y: 230, endPoint x: 596, endPoint y: 373, distance: 157.7
click at [596, 373] on div "Чтобы активировать перетаскивание с помощью клавиатуры, нажмите Alt + Ввод. Пос…" at bounding box center [639, 364] width 1279 height 728
